Goal: Transaction & Acquisition: Purchase product/service

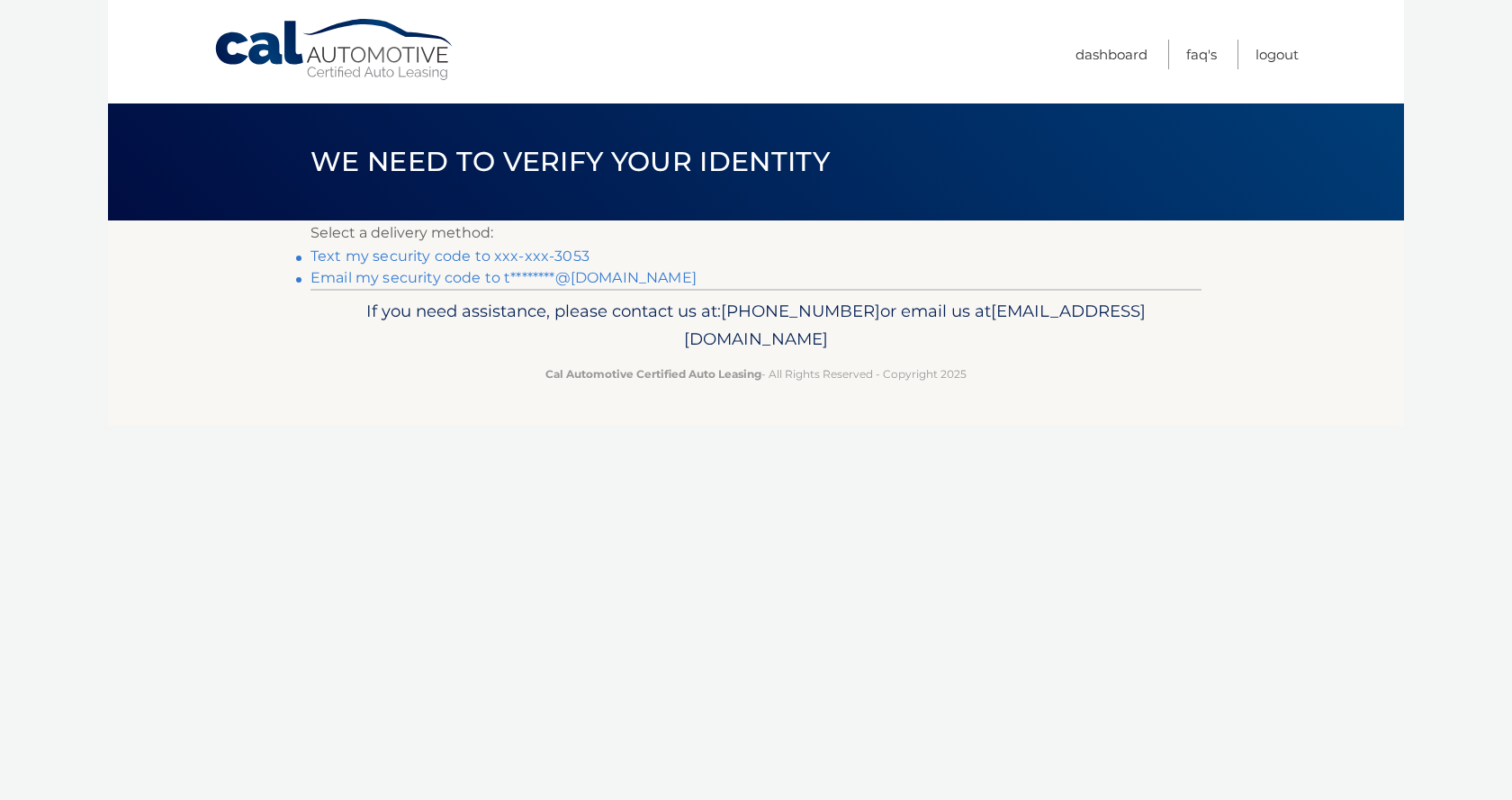
click at [460, 257] on link "Text my security code to xxx-xxx-3053" at bounding box center [450, 256] width 279 height 17
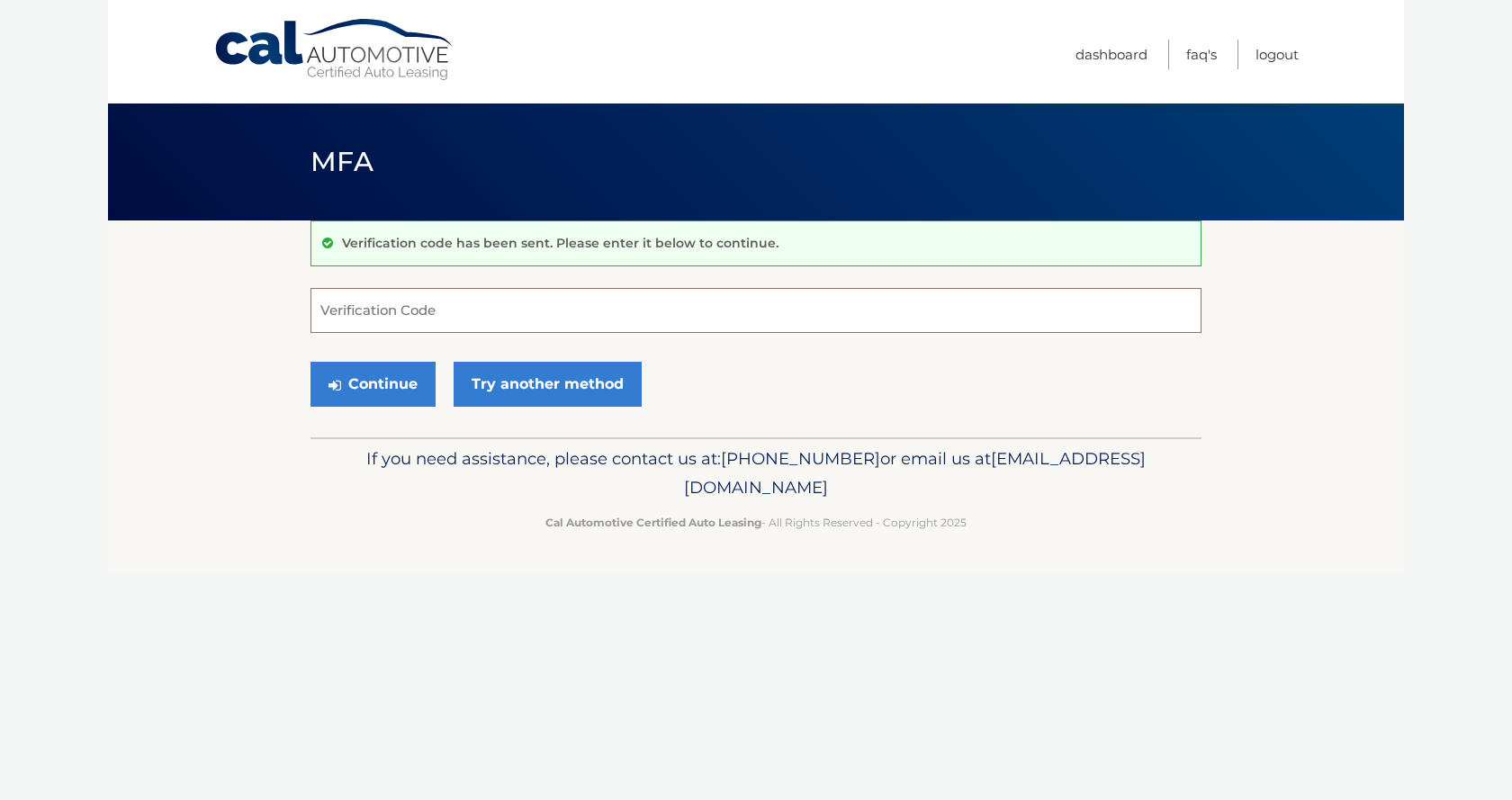
click at [440, 300] on input "Verification Code" at bounding box center [756, 311] width 891 height 45
type input "632248"
click at [381, 395] on button "Continue" at bounding box center [372, 384] width 125 height 45
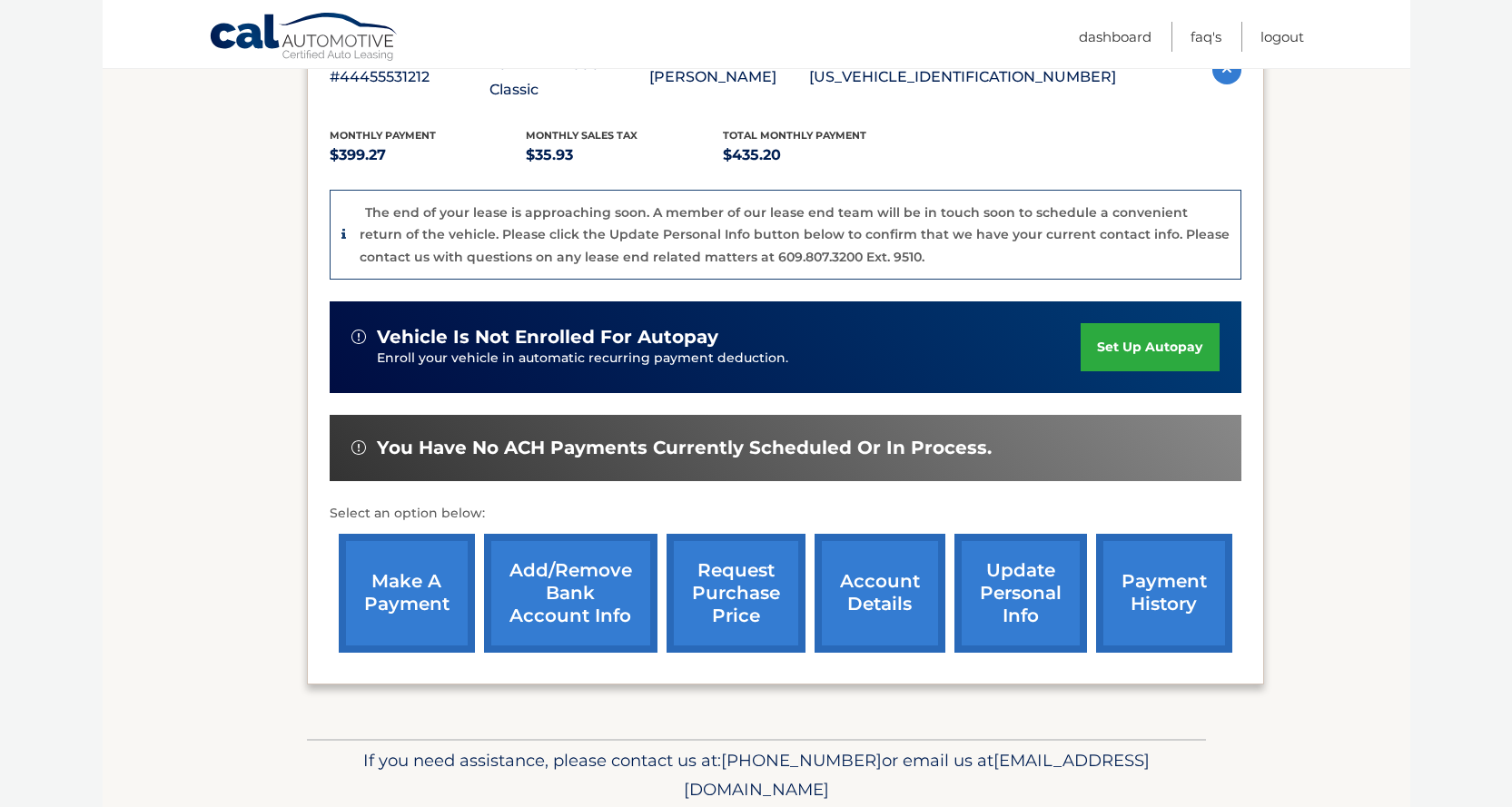
scroll to position [363, 0]
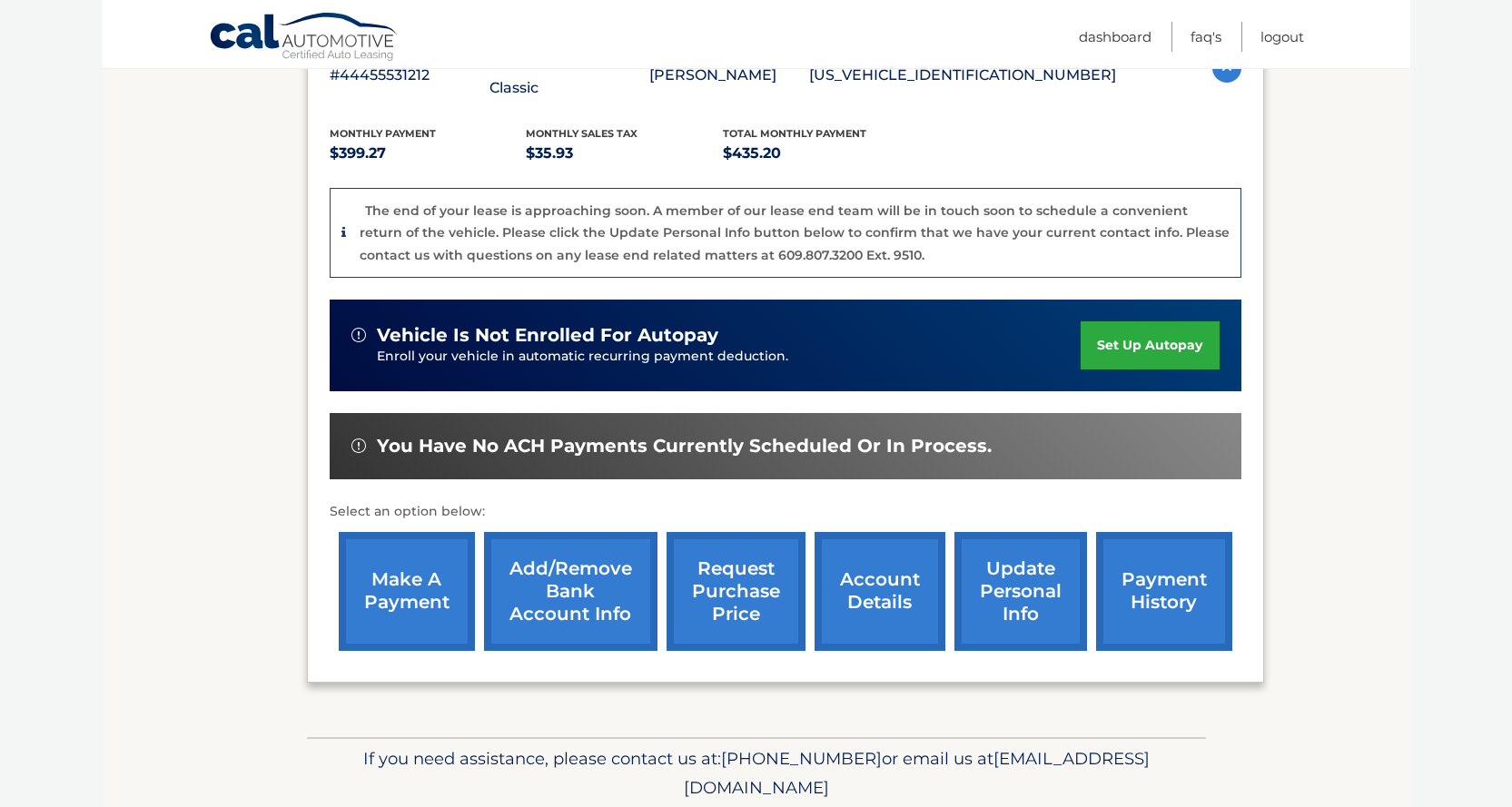
click at [406, 556] on link "make a payment" at bounding box center [407, 592] width 136 height 119
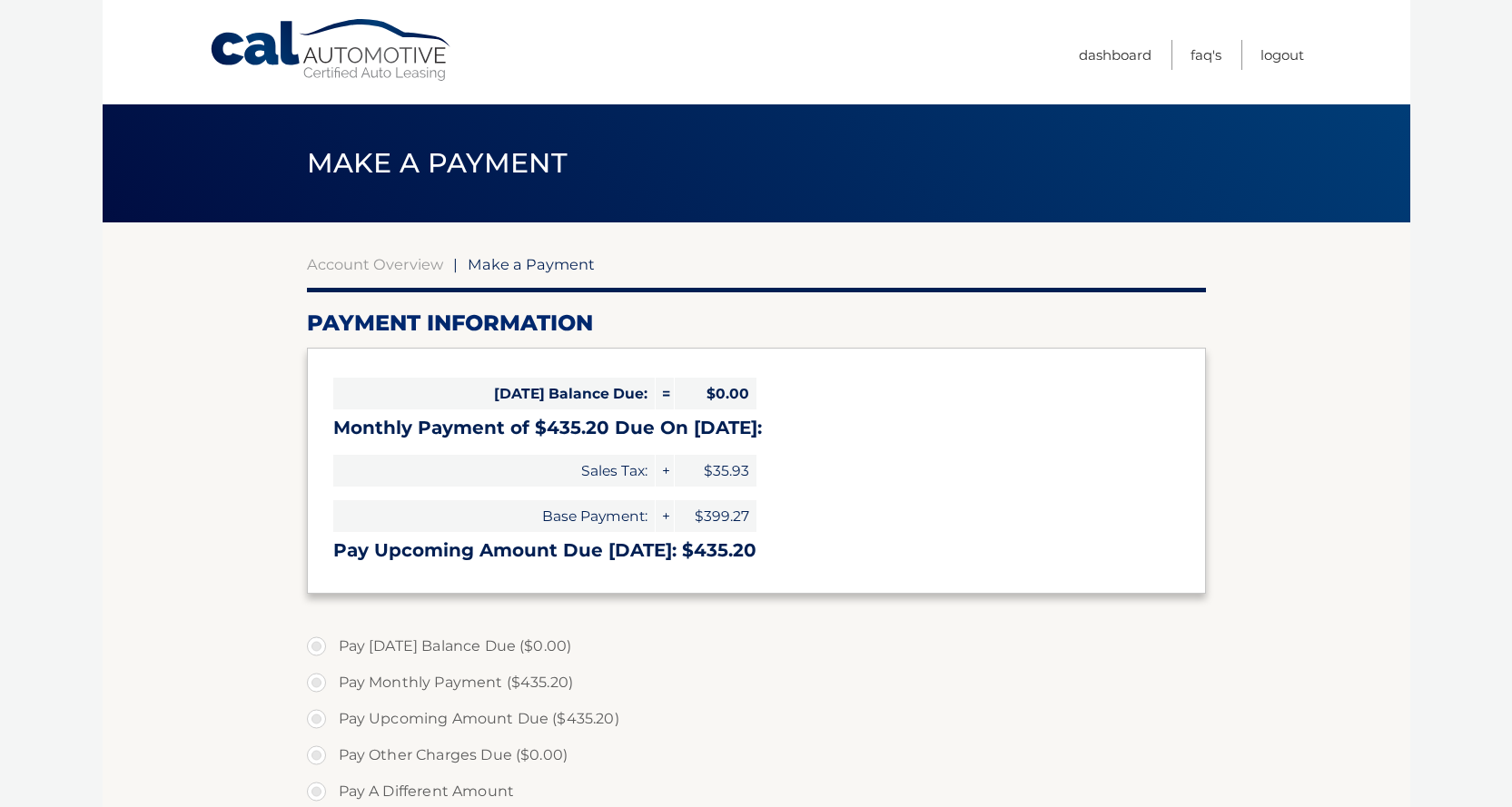
select select "NjRmMWEzYTAtMGZjYS00MTNkLTk2MjAtYjE3NzY2MzAzMTE4"
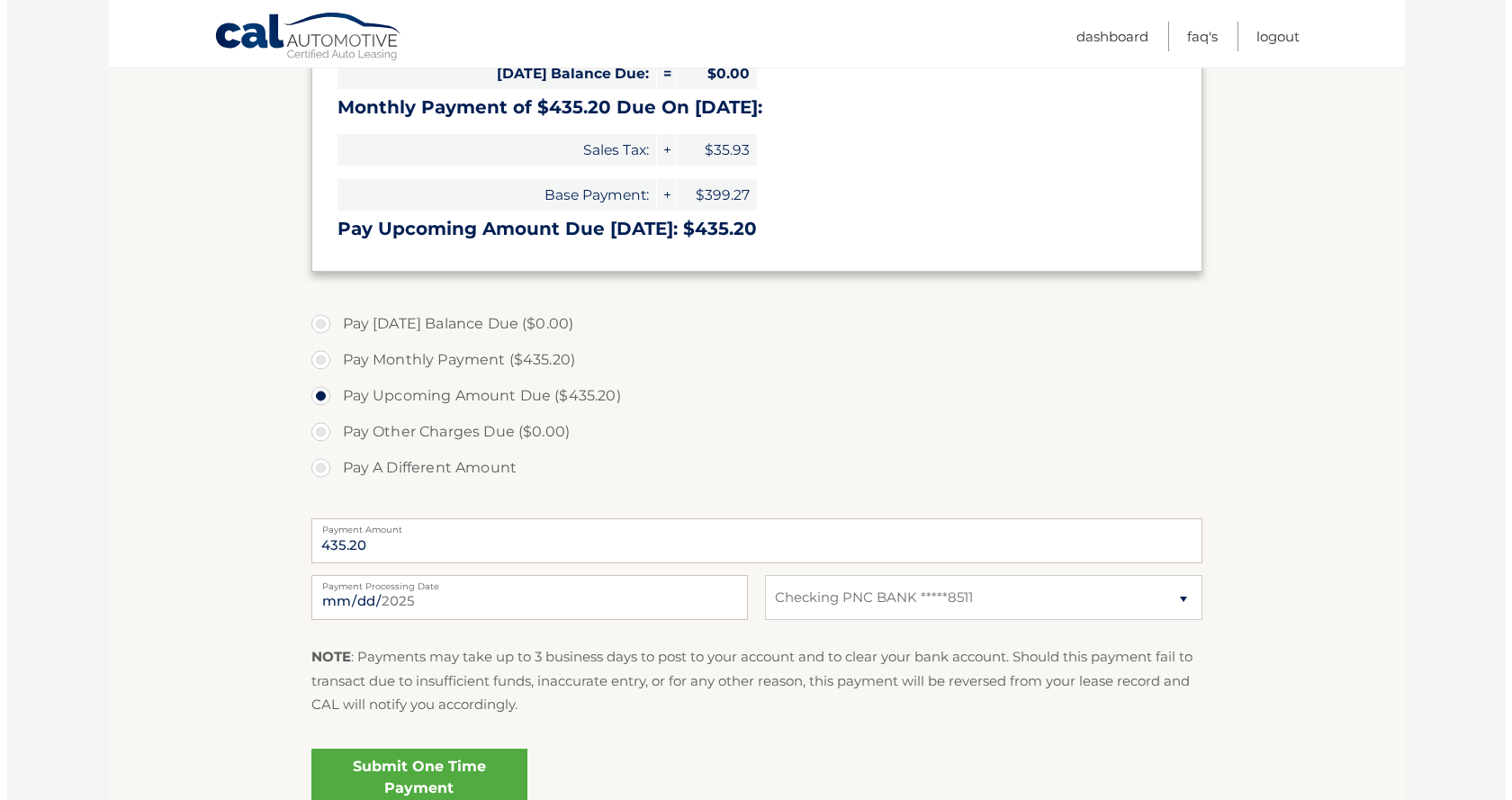
scroll to position [360, 0]
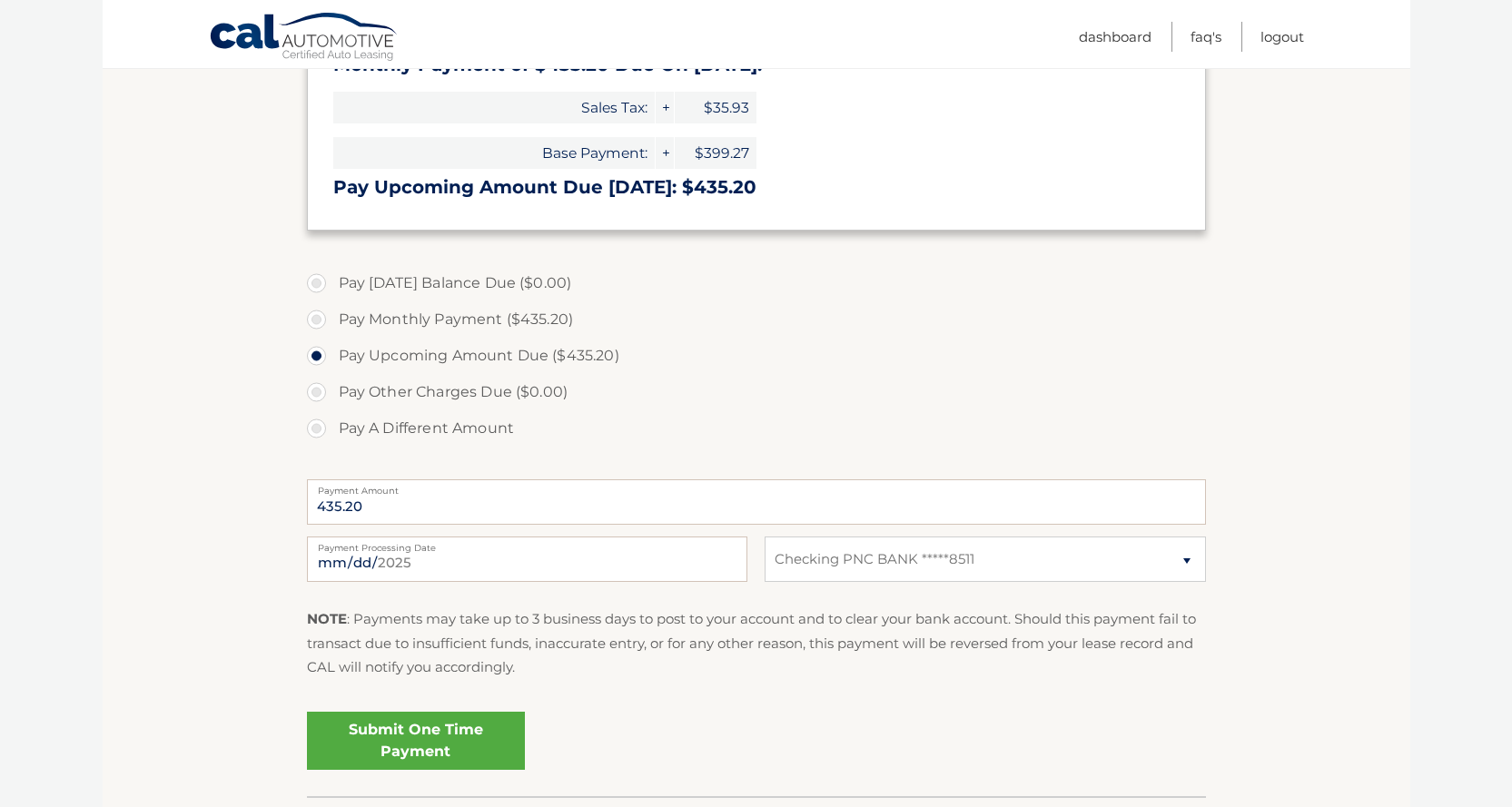
click at [433, 737] on link "Submit One Time Payment" at bounding box center [416, 741] width 218 height 58
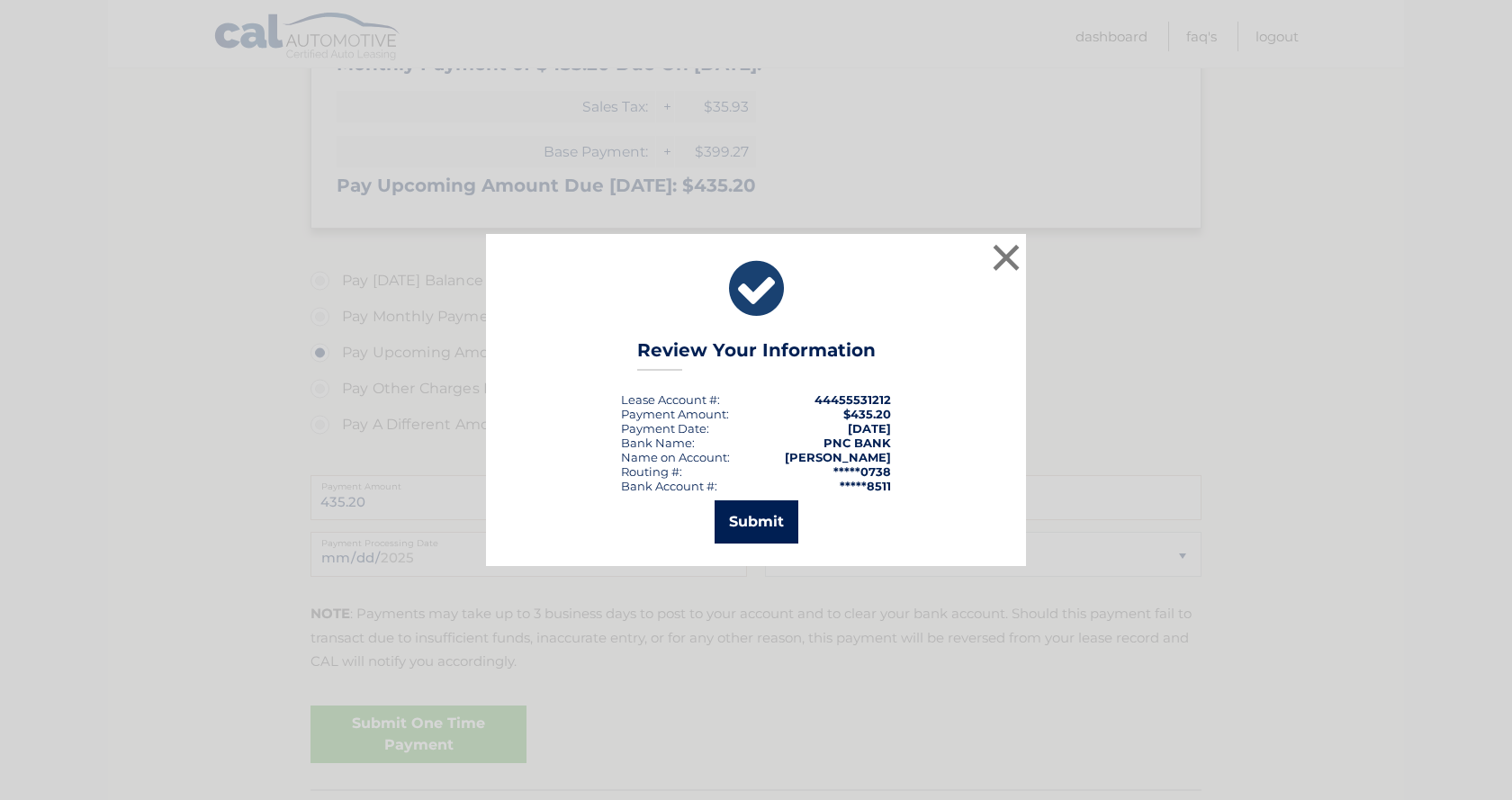
click at [740, 527] on button "Submit" at bounding box center [756, 522] width 84 height 43
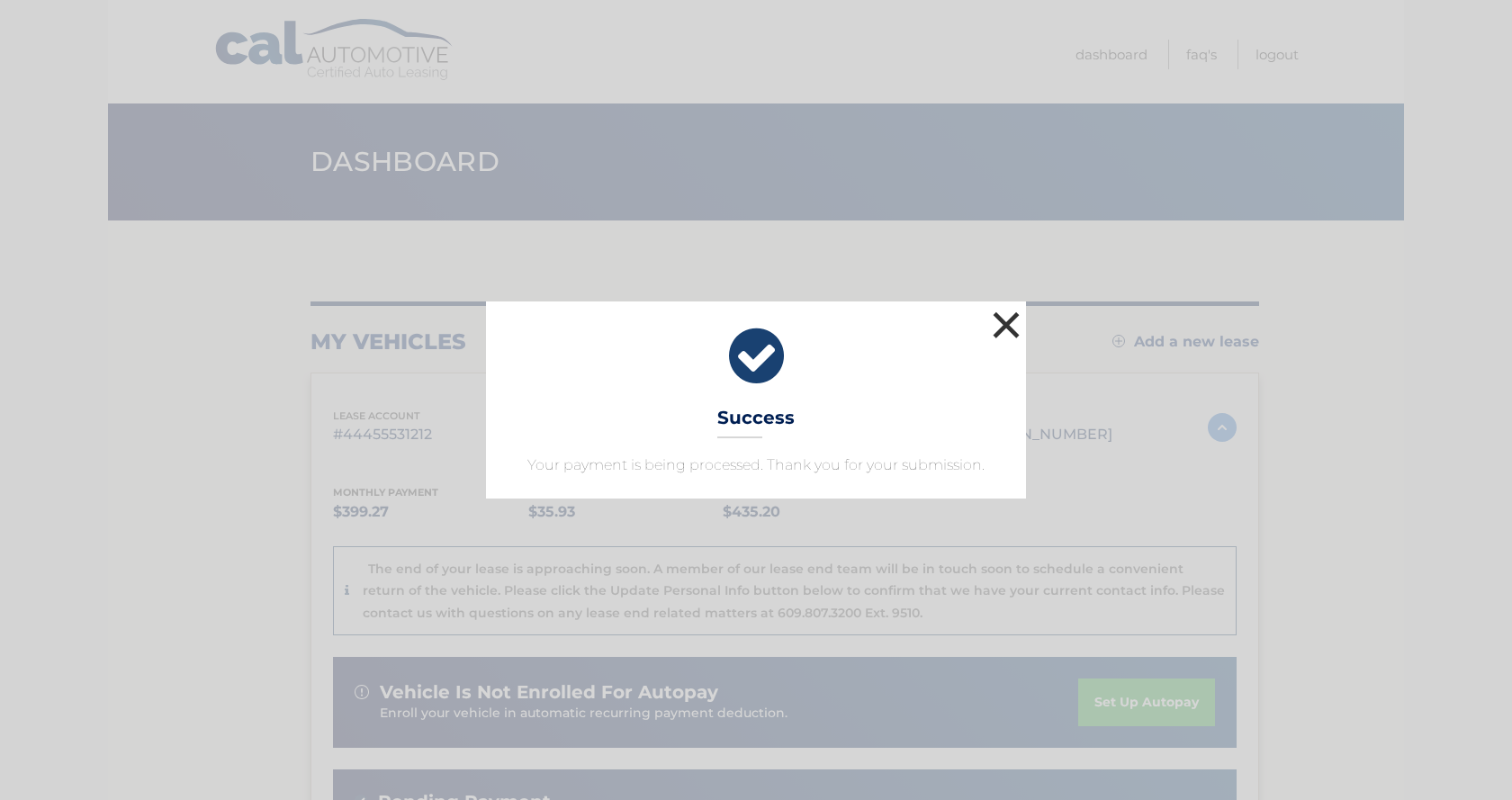
click at [997, 325] on button "×" at bounding box center [1006, 324] width 36 height 36
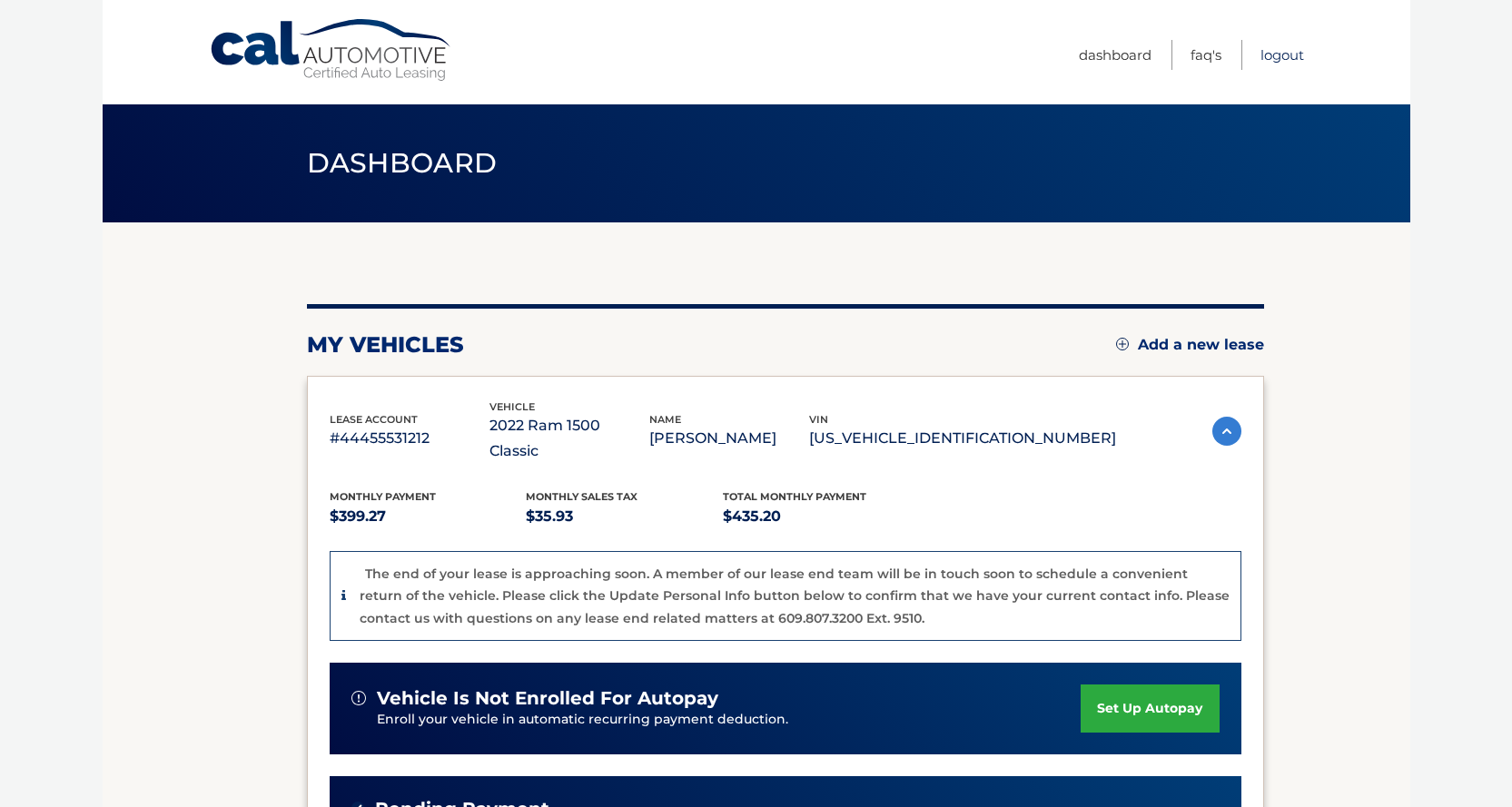
click at [1282, 55] on link "Logout" at bounding box center [1282, 55] width 44 height 30
